Goal: Check status

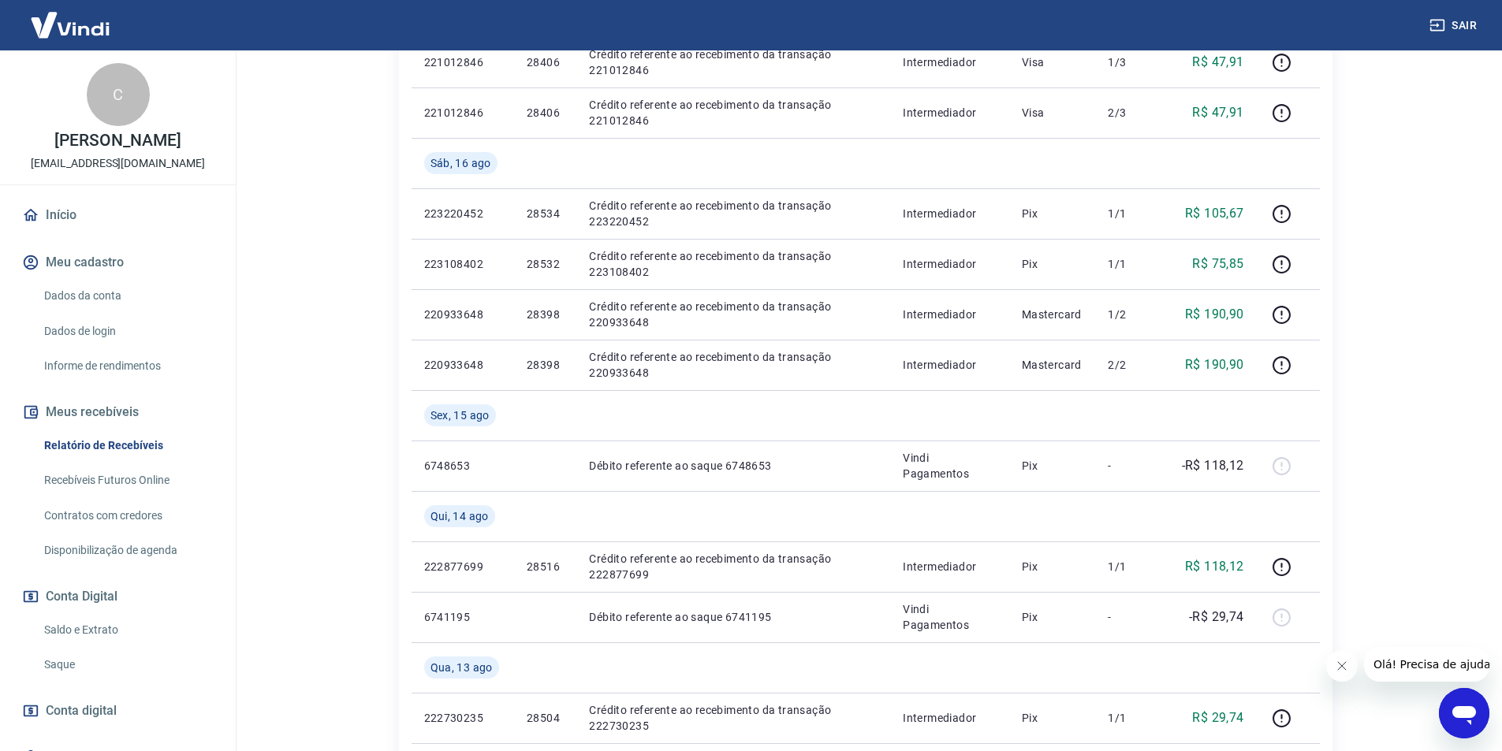
scroll to position [315, 0]
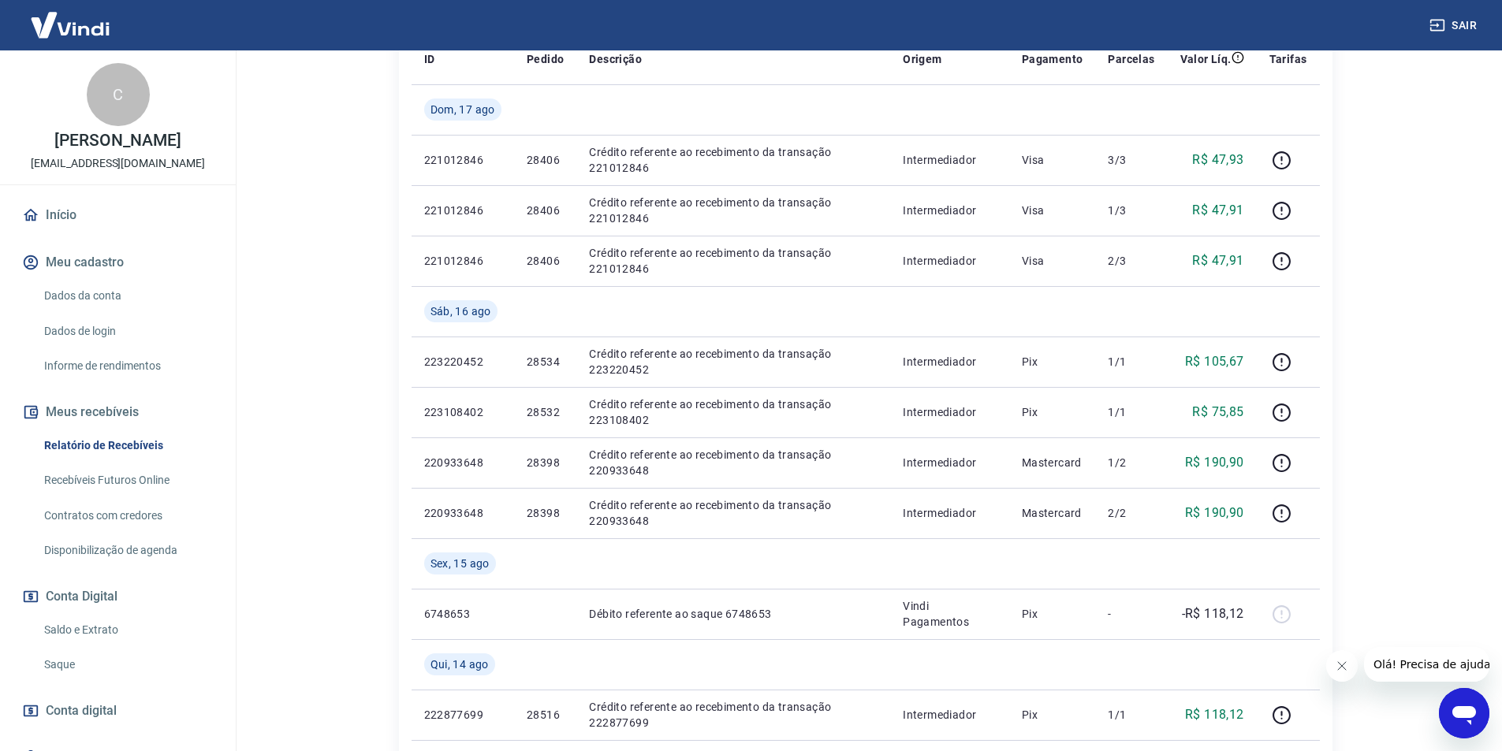
click at [106, 627] on link "Saldo e Extrato" at bounding box center [127, 630] width 179 height 32
